Goal: Check status: Check status

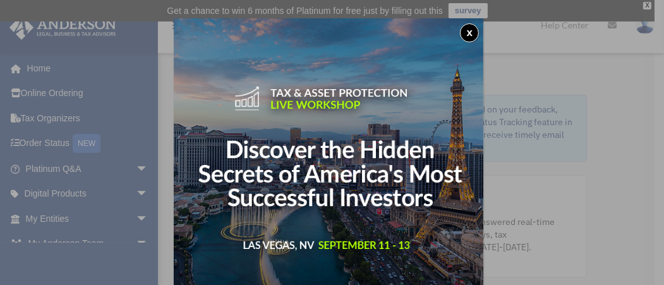
click at [472, 28] on button "x" at bounding box center [469, 32] width 19 height 19
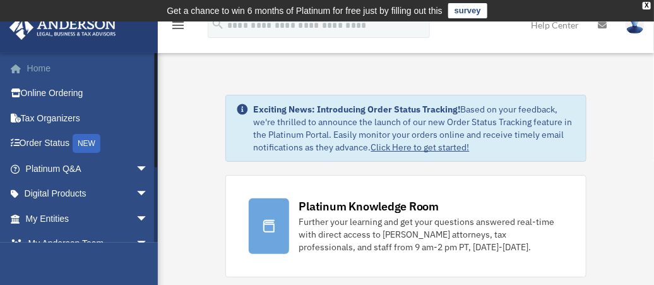
click at [52, 64] on link "Home" at bounding box center [88, 68] width 159 height 25
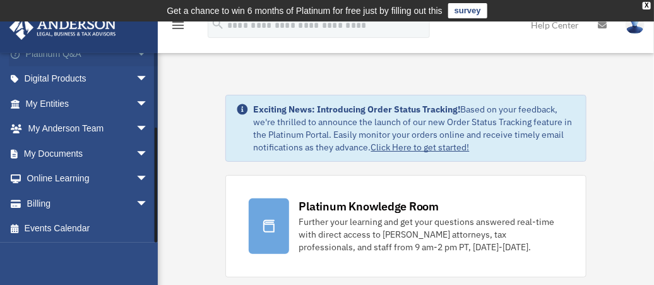
scroll to position [91, 0]
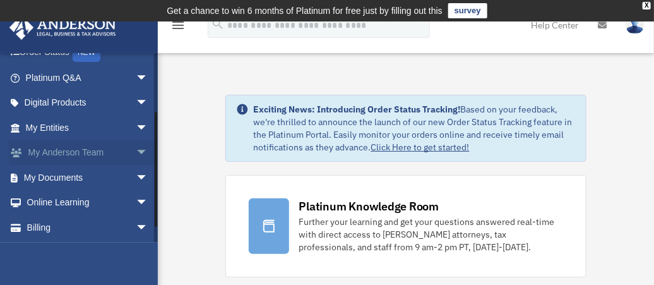
click at [75, 155] on link "My Anderson Team arrow_drop_down" at bounding box center [88, 152] width 159 height 25
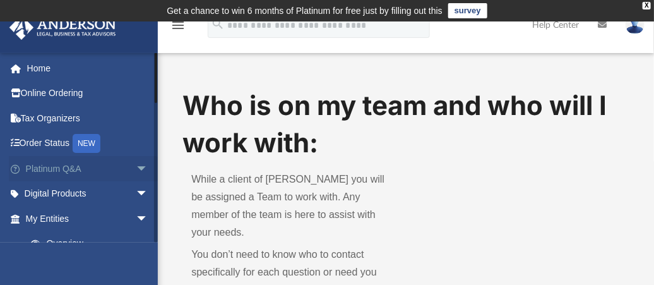
click at [136, 162] on span "arrow_drop_down" at bounding box center [148, 169] width 25 height 26
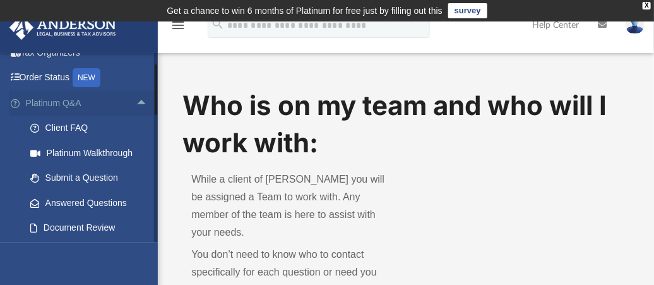
scroll to position [69, 0]
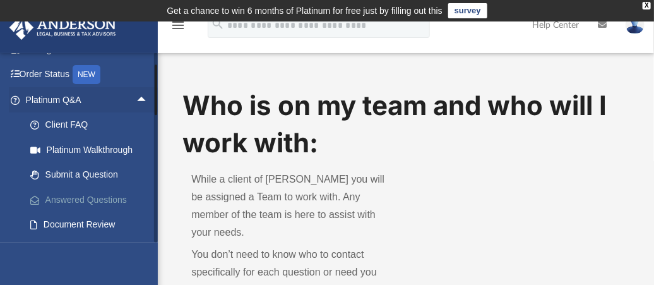
click at [111, 197] on link "Answered Questions" at bounding box center [93, 199] width 150 height 25
click at [87, 192] on link "Answered Questions" at bounding box center [93, 199] width 150 height 25
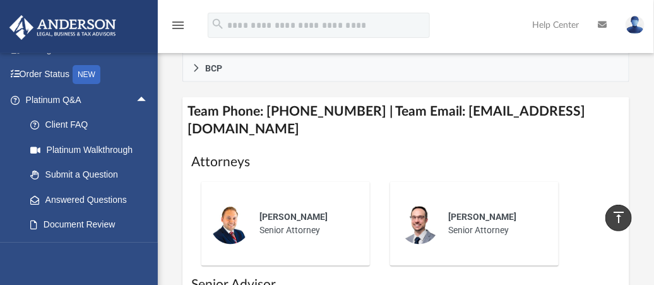
scroll to position [701, 0]
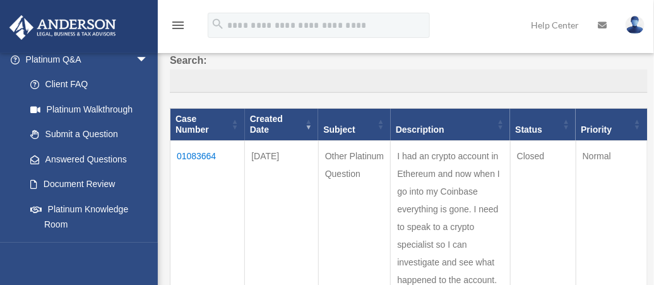
scroll to position [113, 0]
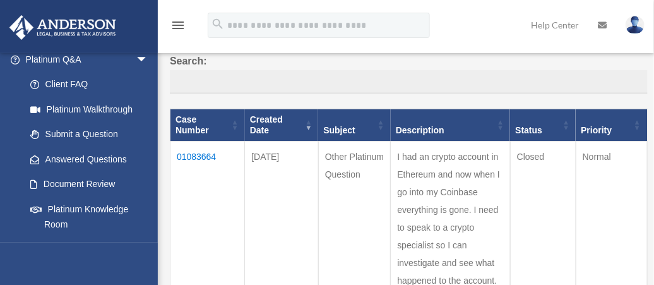
click at [183, 144] on td "01083664" at bounding box center [208, 228] width 75 height 172
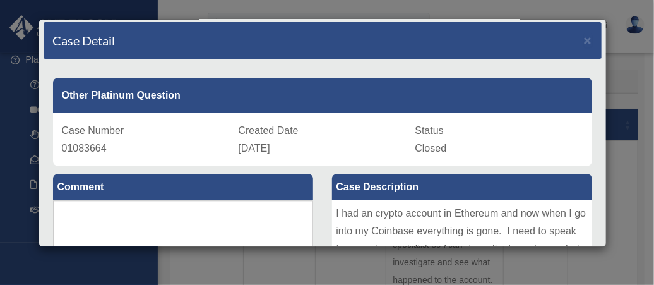
scroll to position [0, 0]
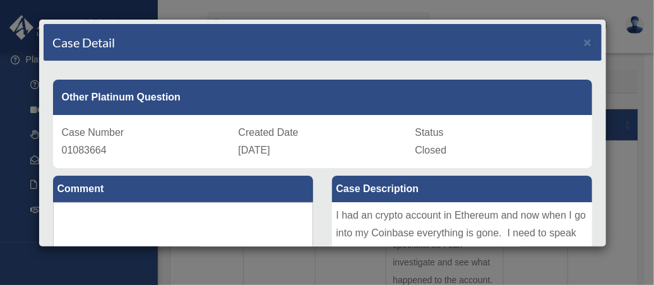
click at [615, 154] on div "Case Detail × Other Platinum Question Case Number 01083664 Created Date [DATE] …" at bounding box center [327, 142] width 654 height 285
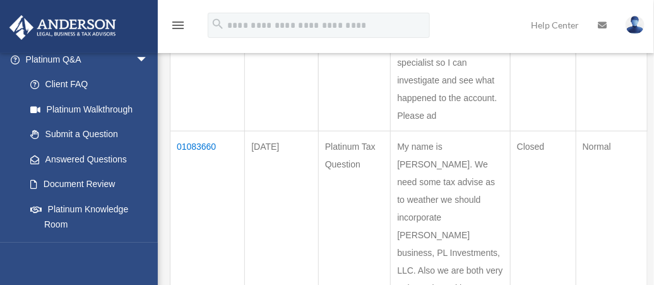
scroll to position [388, 0]
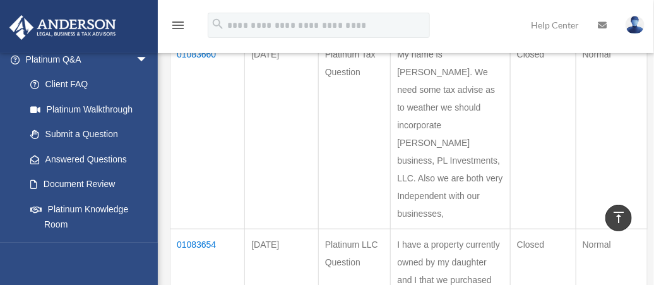
click at [202, 76] on td "01083660" at bounding box center [208, 134] width 75 height 190
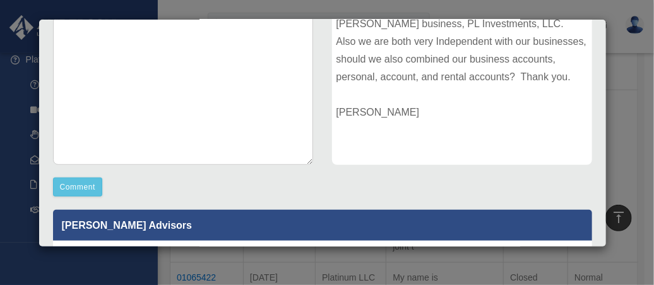
scroll to position [0, 0]
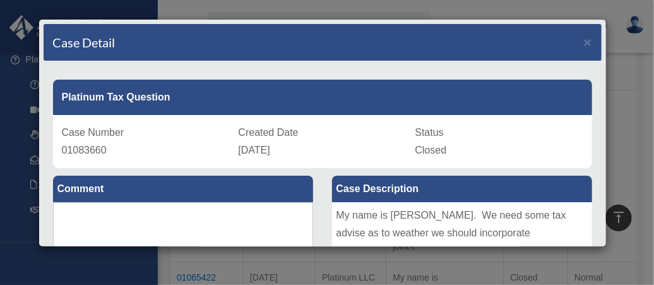
click at [618, 135] on div "Case Detail × Platinum Tax Question Case Number 01083660 Created Date [DATE] St…" at bounding box center [327, 142] width 654 height 285
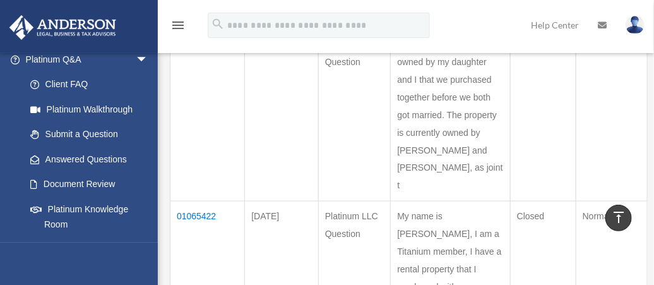
scroll to position [588, 0]
click at [202, 83] on td "01083654" at bounding box center [208, 115] width 75 height 172
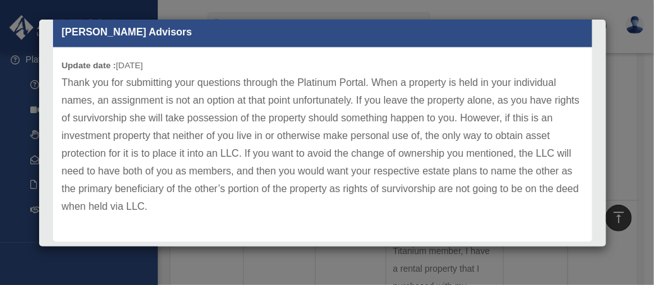
scroll to position [420, 0]
click at [65, 81] on p "Thank you for submitting your questions through the Platinum Portal. When a pro…" at bounding box center [323, 145] width 522 height 142
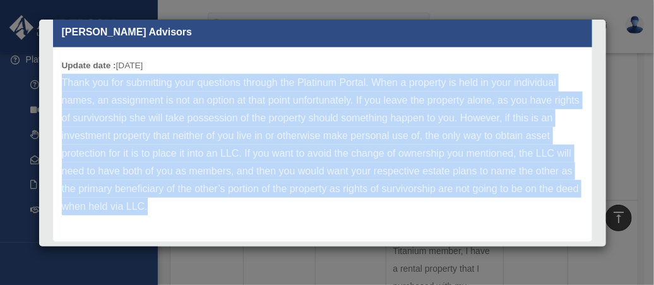
drag, startPoint x: 63, startPoint y: 80, endPoint x: 201, endPoint y: 219, distance: 195.7
click at [201, 219] on div "Update date : [DATE] Thank you for submitting your questions through the Platin…" at bounding box center [323, 144] width 540 height 195
copy p "Thank you for submitting your questions through the Platinum Portal. When a pro…"
click at [289, 209] on p "Thank you for submitting your questions through the Platinum Portal. When a pro…" at bounding box center [323, 145] width 522 height 142
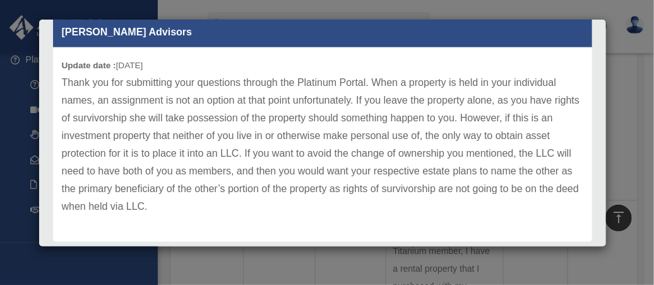
click at [623, 143] on div "Case Detail × Platinum LLC Question Case Number 01083654 Created Date [DATE] St…" at bounding box center [327, 142] width 654 height 285
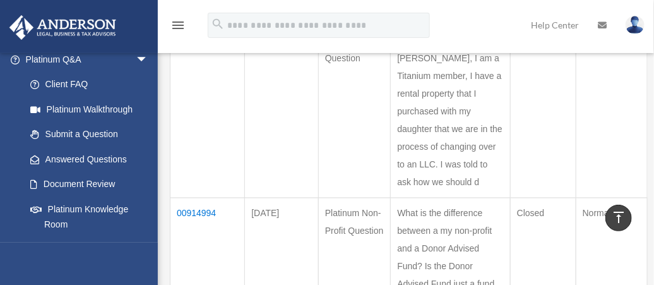
scroll to position [764, 0]
click at [201, 94] on td "01065422" at bounding box center [208, 112] width 75 height 172
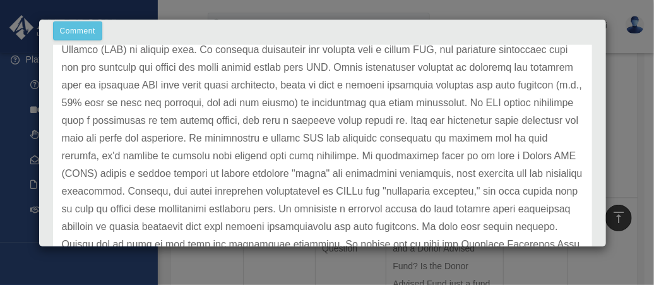
scroll to position [383, 0]
click at [621, 127] on div "Case Detail × Platinum LLC Question Case Number 01065422 Created Date [DATE] St…" at bounding box center [327, 142] width 654 height 285
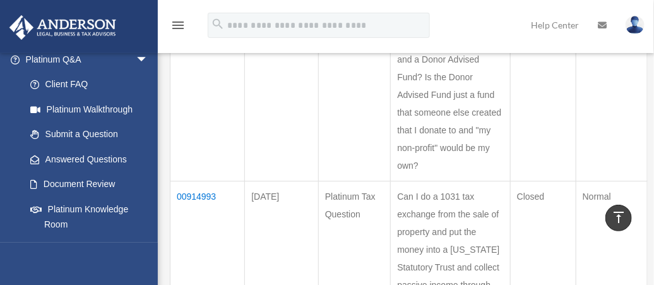
scroll to position [954, 0]
click at [193, 98] on td "00914994" at bounding box center [208, 94] width 75 height 172
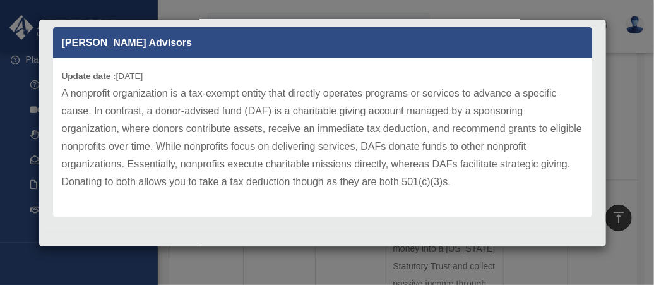
scroll to position [395, 0]
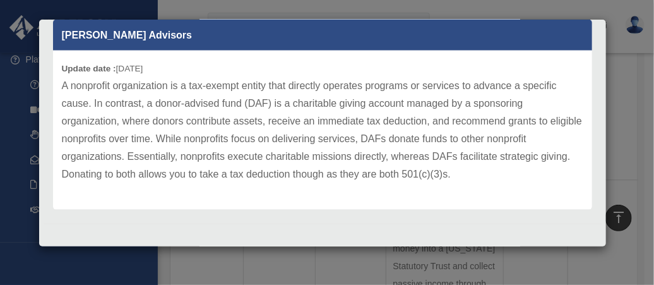
click at [292, 147] on p "A nonprofit organization is a tax-exempt entity that directly operates programs…" at bounding box center [323, 130] width 522 height 106
click at [616, 128] on div "Case Detail × Platinum Non-Profit Question Case Number 00914994 Created Date [D…" at bounding box center [327, 142] width 654 height 285
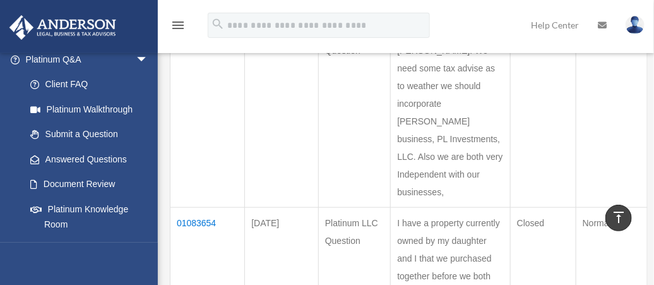
scroll to position [0, 0]
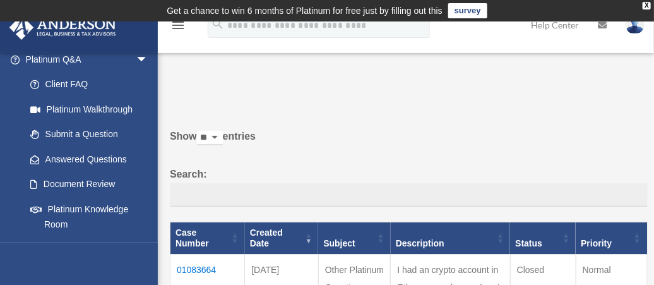
click at [428, 128] on label "Show ** ** ** *** entries" at bounding box center [409, 143] width 478 height 30
click at [223, 131] on select "** ** ** ***" at bounding box center [210, 138] width 26 height 15
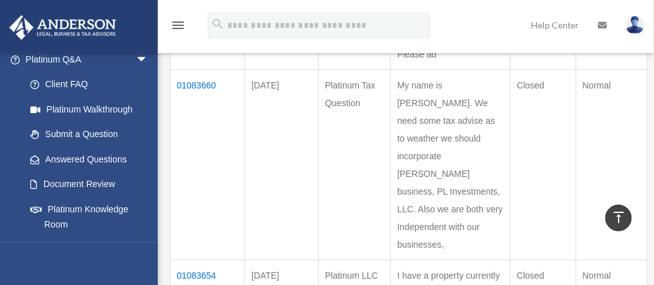
scroll to position [357, 0]
click at [202, 111] on td "01083660" at bounding box center [208, 165] width 75 height 190
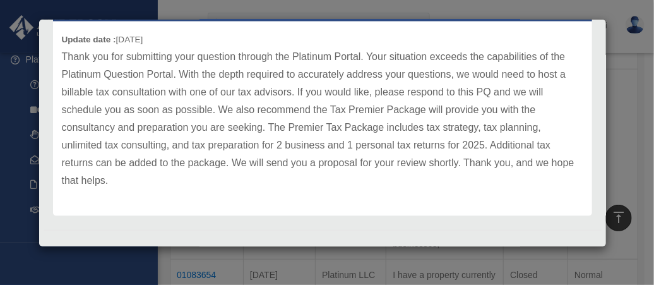
scroll to position [452, 0]
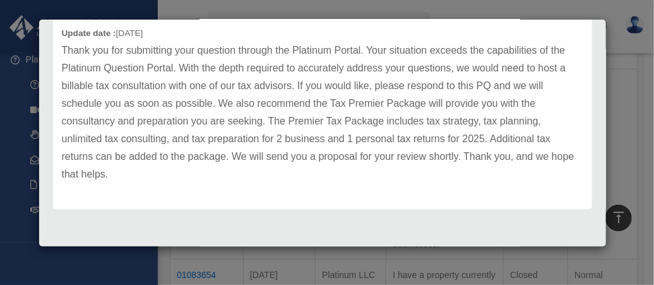
click at [323, 141] on p "Thank you for submitting your question through the Platinum Portal. Your situat…" at bounding box center [323, 113] width 522 height 142
click at [629, 152] on div "Case Detail × Platinum Tax Question Case Number 01083660 Created Date [DATE] St…" at bounding box center [327, 142] width 654 height 285
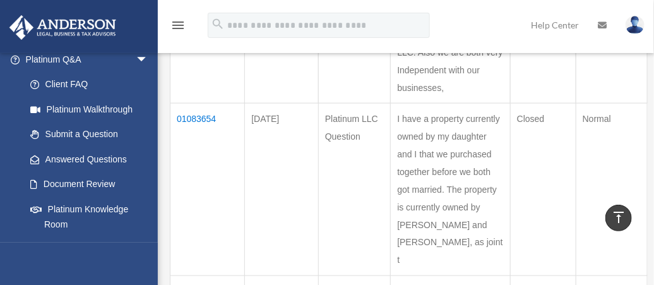
scroll to position [0, 0]
